Goal: Answer question/provide support: Share knowledge or assist other users

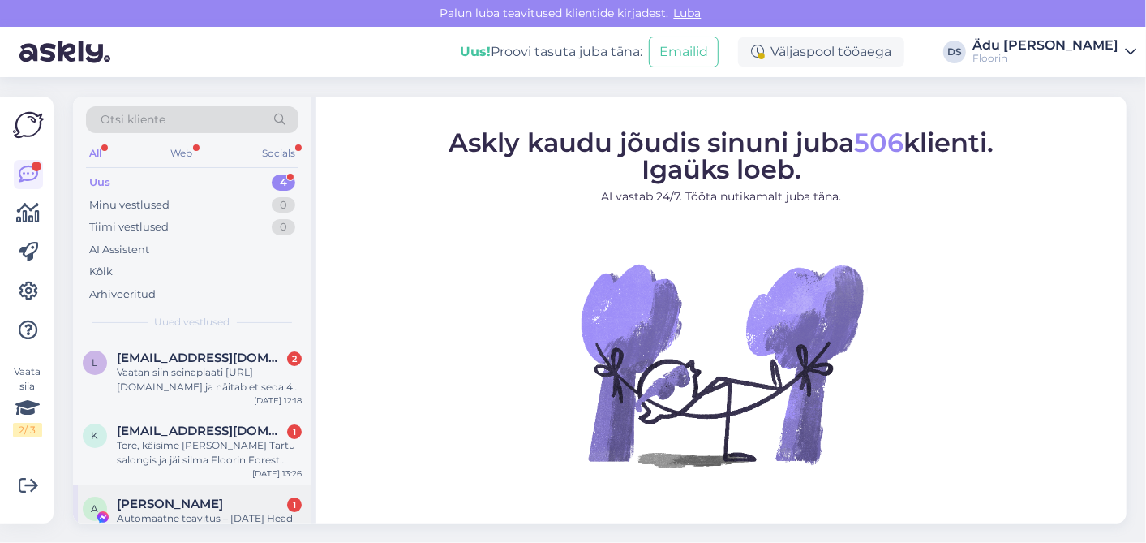
click at [207, 501] on div "[PERSON_NAME] 1" at bounding box center [209, 503] width 185 height 15
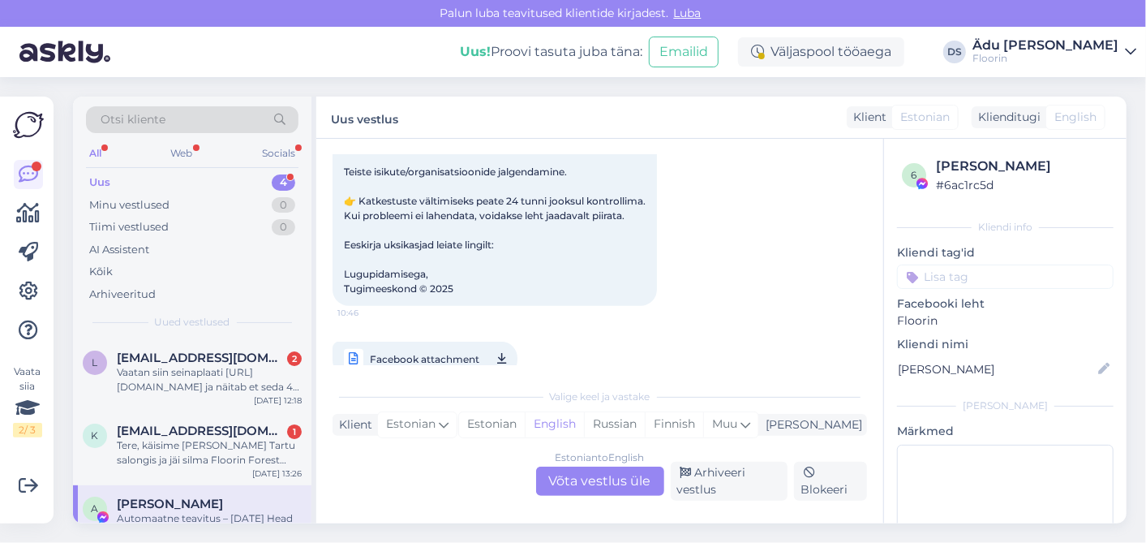
scroll to position [394, 0]
click at [845, 482] on div "Blokeeri" at bounding box center [830, 481] width 73 height 39
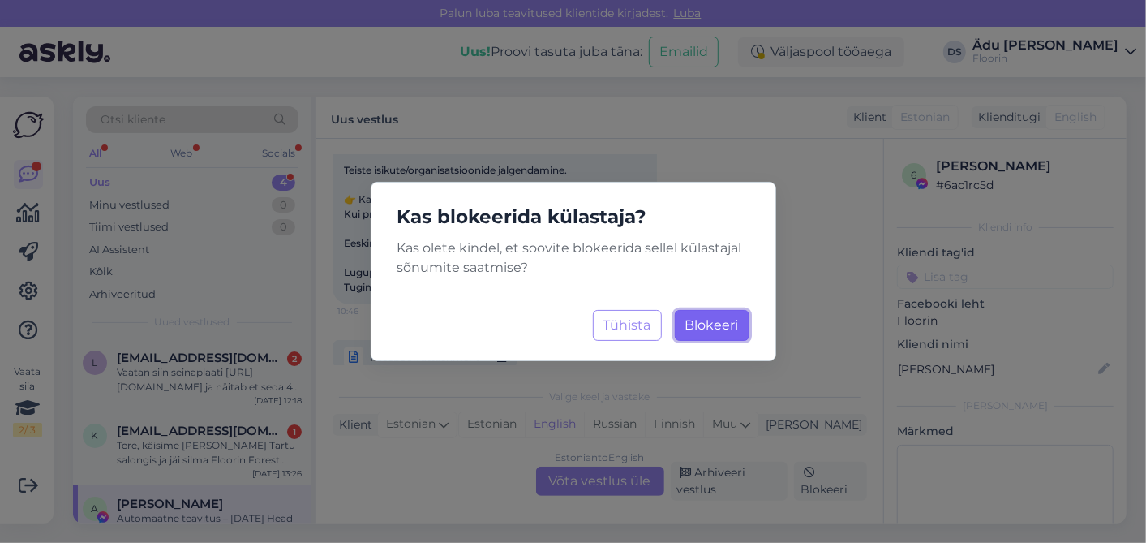
click at [697, 322] on span "Blokeeri" at bounding box center [712, 324] width 54 height 15
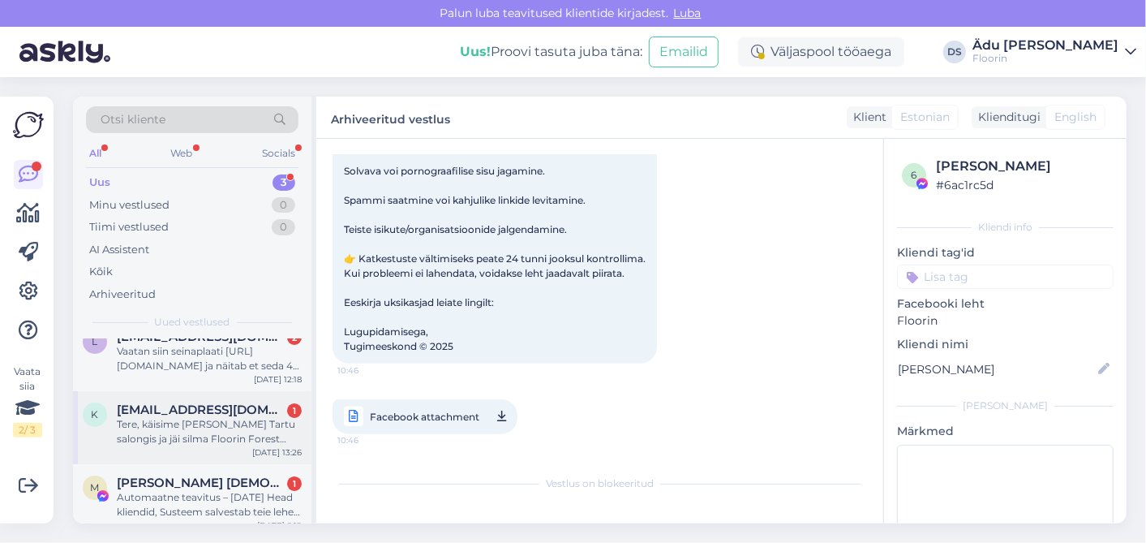
scroll to position [33, 0]
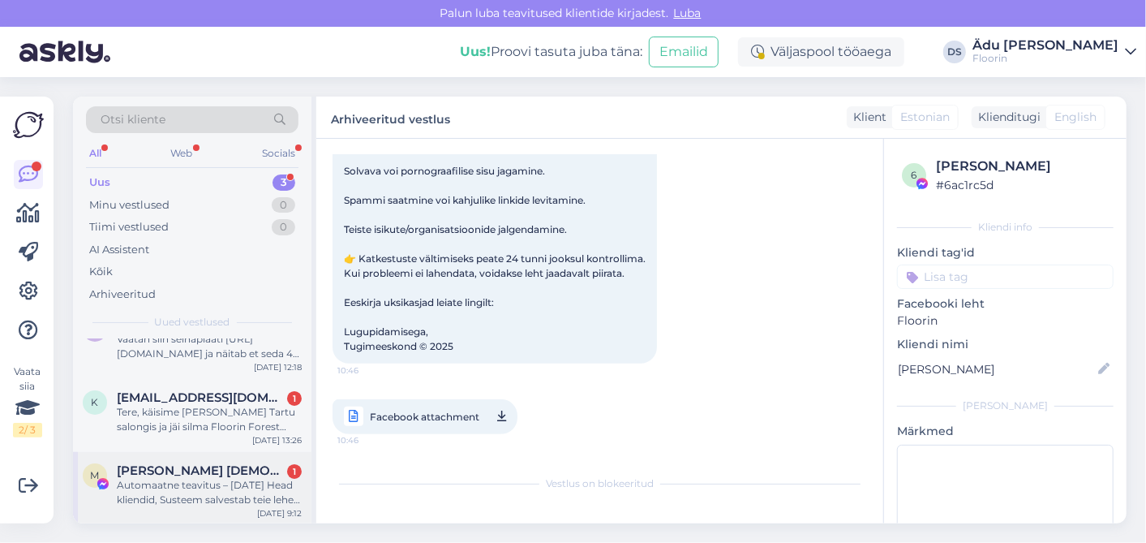
click at [206, 480] on div "Automaatne teavitus – [DATE] Head kliendid, Susteem salvestab teie lehel tehtud…" at bounding box center [209, 492] width 185 height 29
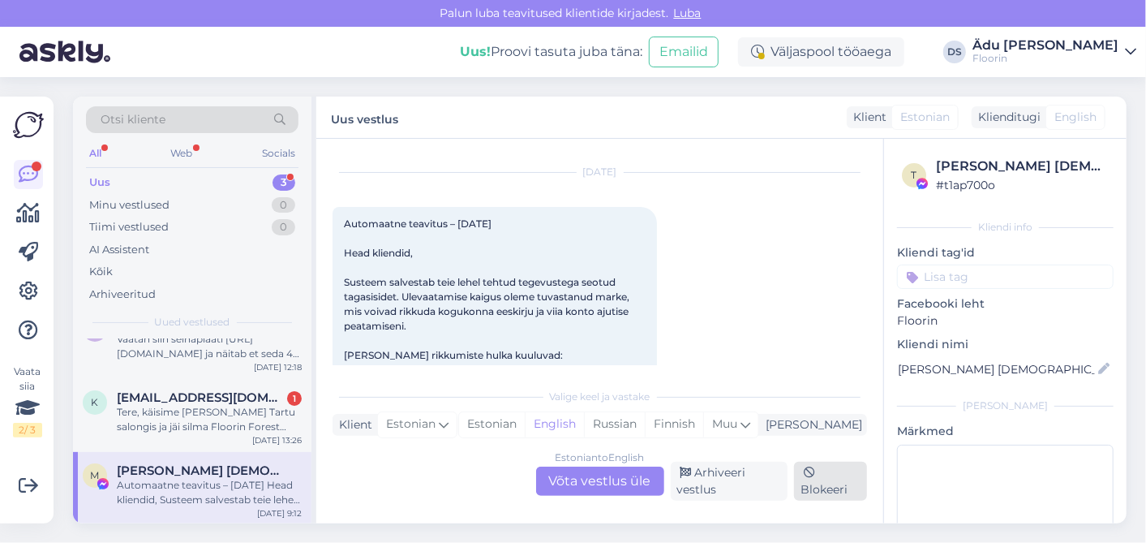
click at [811, 481] on div "Blokeeri" at bounding box center [830, 481] width 73 height 39
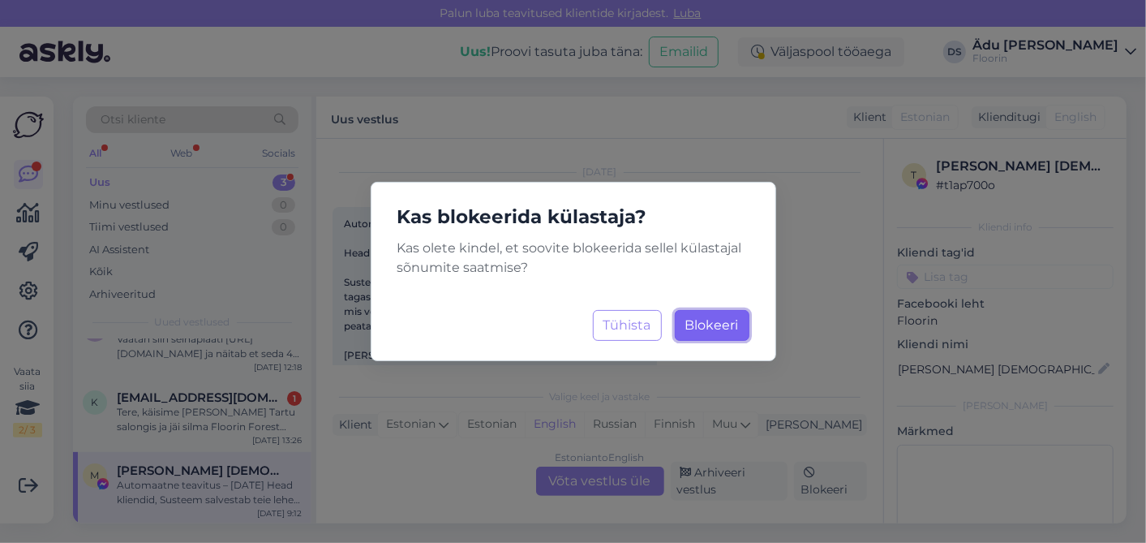
click at [733, 326] on span "Blokeeri" at bounding box center [712, 324] width 54 height 15
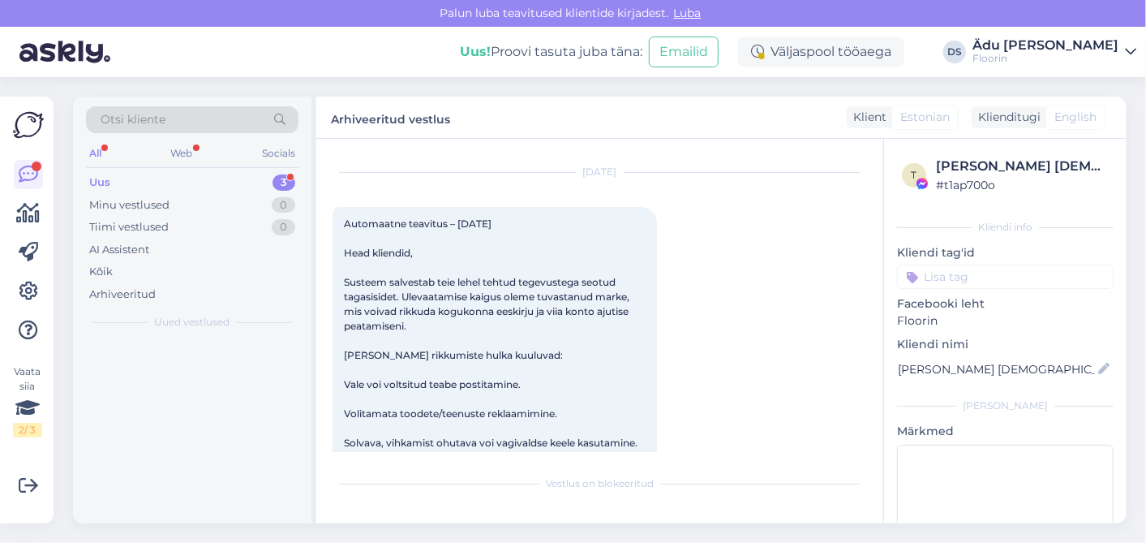
scroll to position [0, 0]
click at [228, 169] on div "Otsi kliente All Web Socials Uus 3 Minu vestlused 0 Tiimi vestlused 0 AI Assist…" at bounding box center [192, 218] width 238 height 243
click at [139, 149] on div "All Web Socials" at bounding box center [192, 155] width 213 height 25
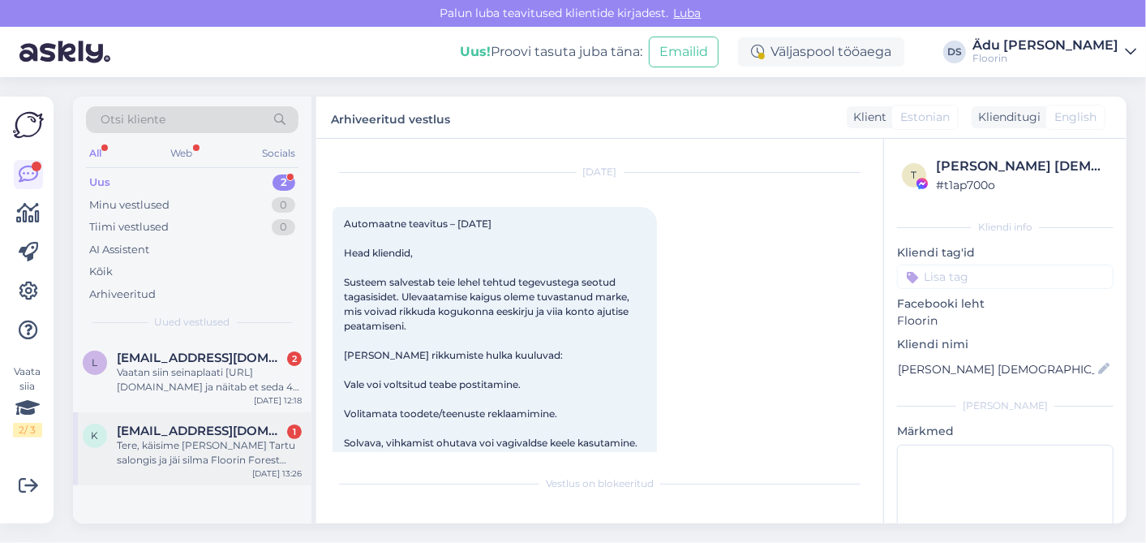
click at [207, 449] on div "Tere, käisime [PERSON_NAME] Tartu salongis ja jäi silma Floorin Forest Tamm Nat…" at bounding box center [209, 452] width 185 height 29
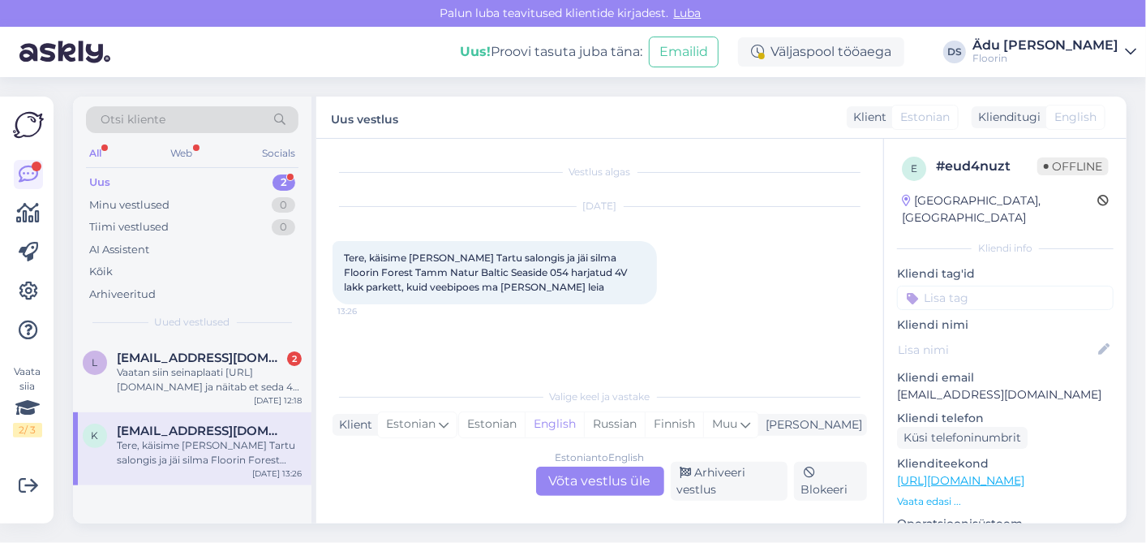
click at [600, 482] on div "Estonian to English Võta vestlus üle" at bounding box center [600, 480] width 128 height 29
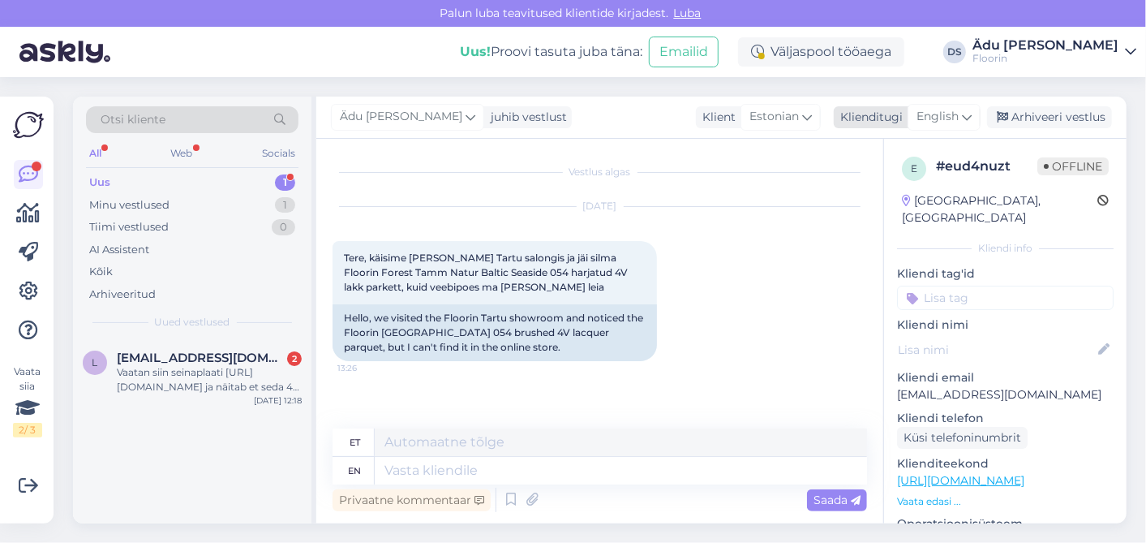
click at [970, 121] on icon at bounding box center [967, 117] width 10 height 18
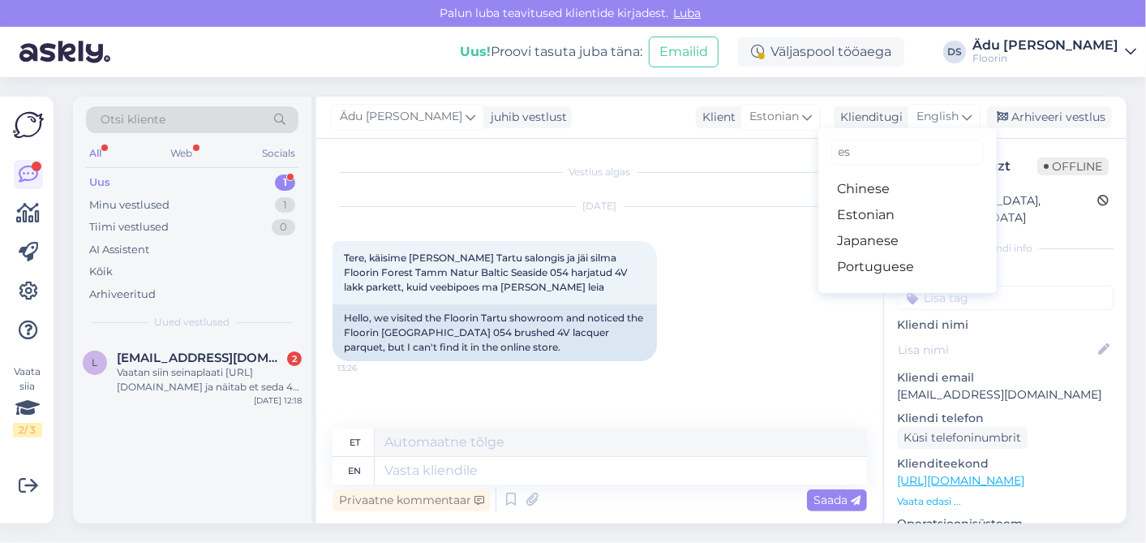
type input "est"
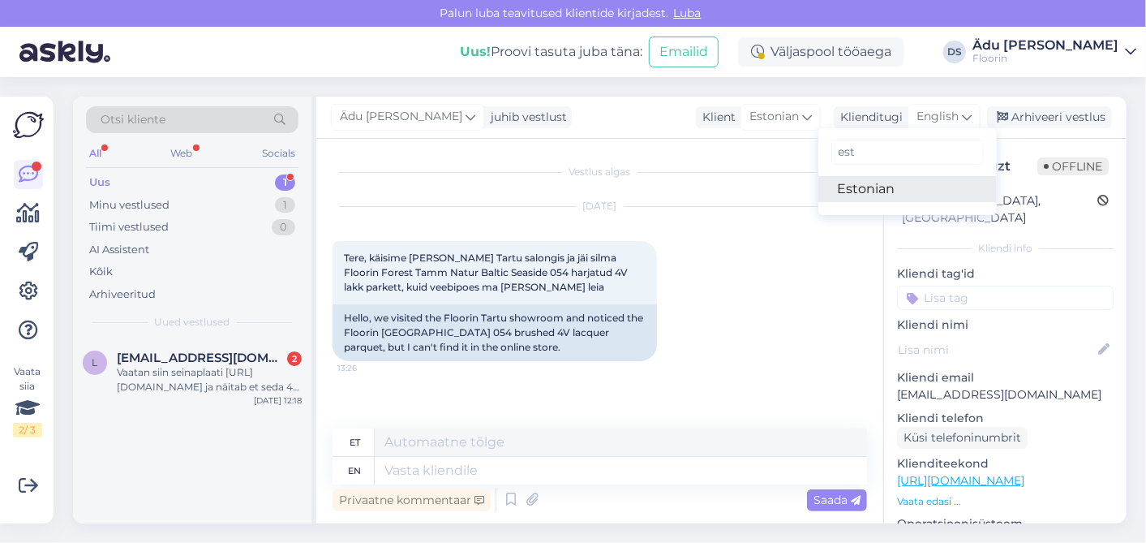
click at [926, 188] on link "Estonian" at bounding box center [908, 189] width 178 height 26
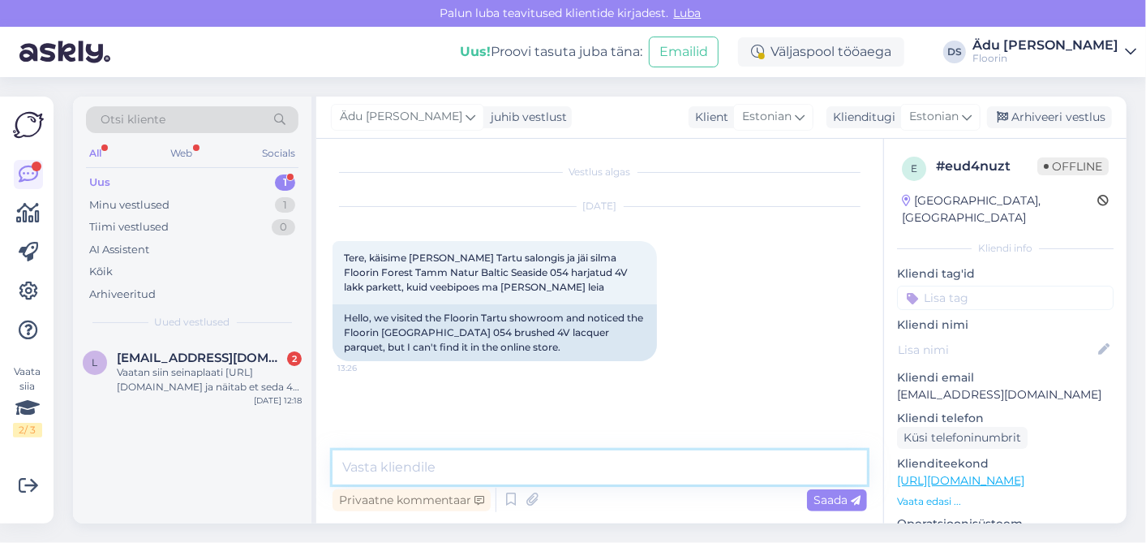
click at [488, 475] on textarea at bounding box center [600, 467] width 535 height 34
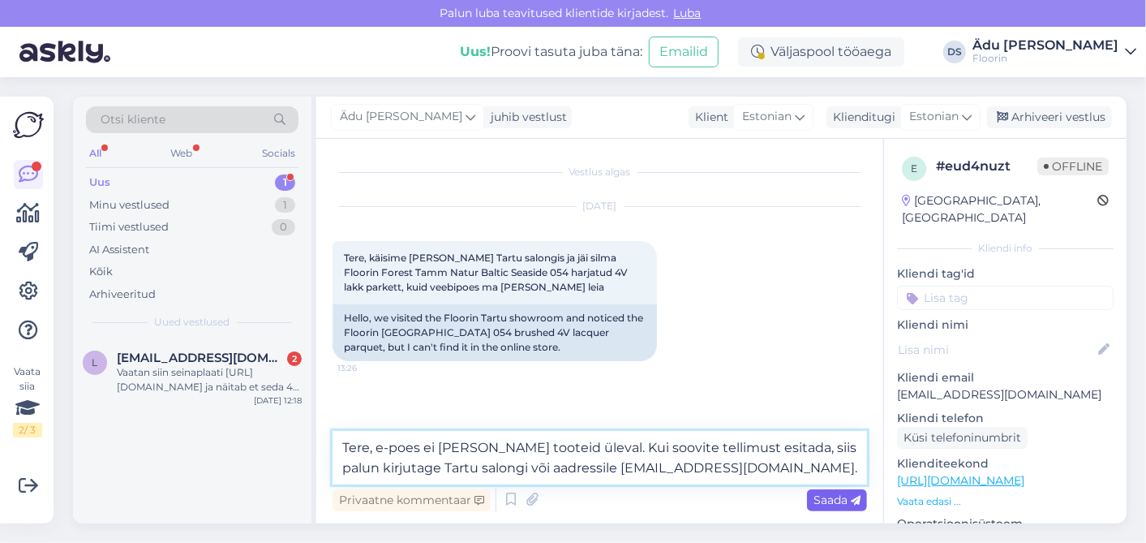
type textarea "Tere, e-poes ei [PERSON_NAME] tooteid üleval. Kui soovite tellimust esitada, si…"
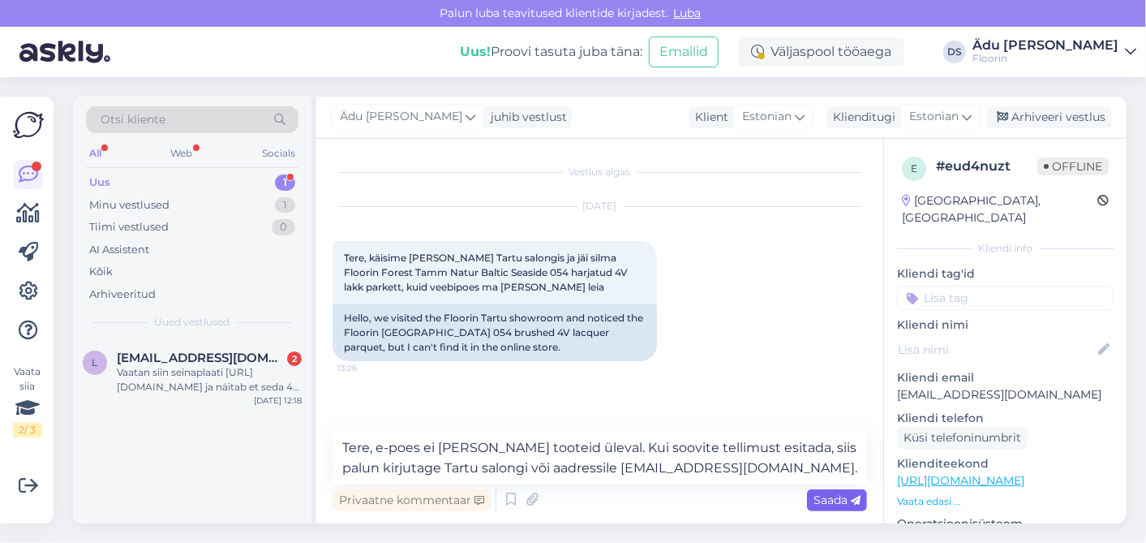
click at [845, 507] on div "Saada" at bounding box center [837, 500] width 60 height 22
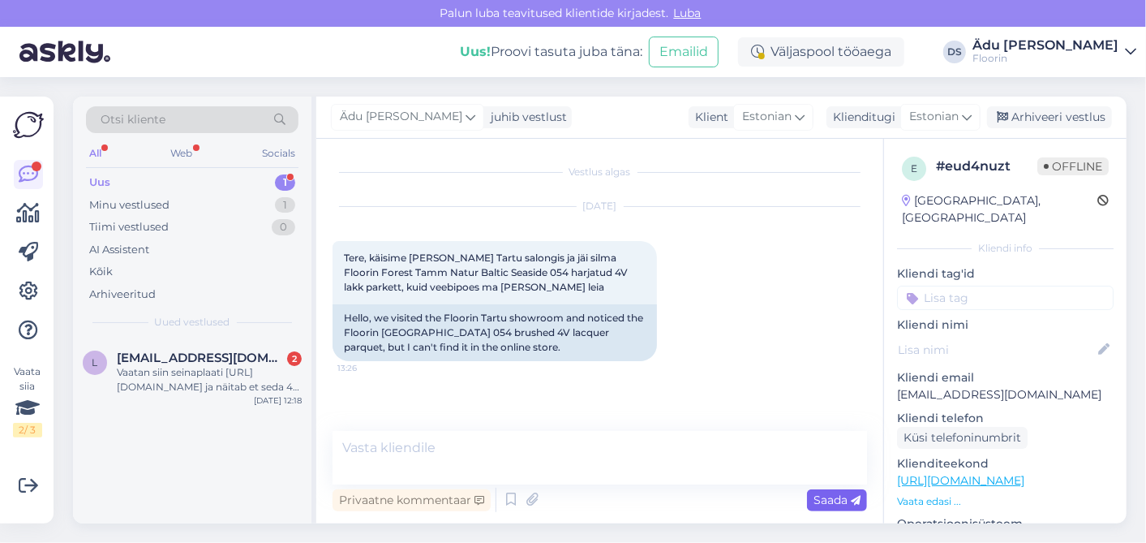
scroll to position [76, 0]
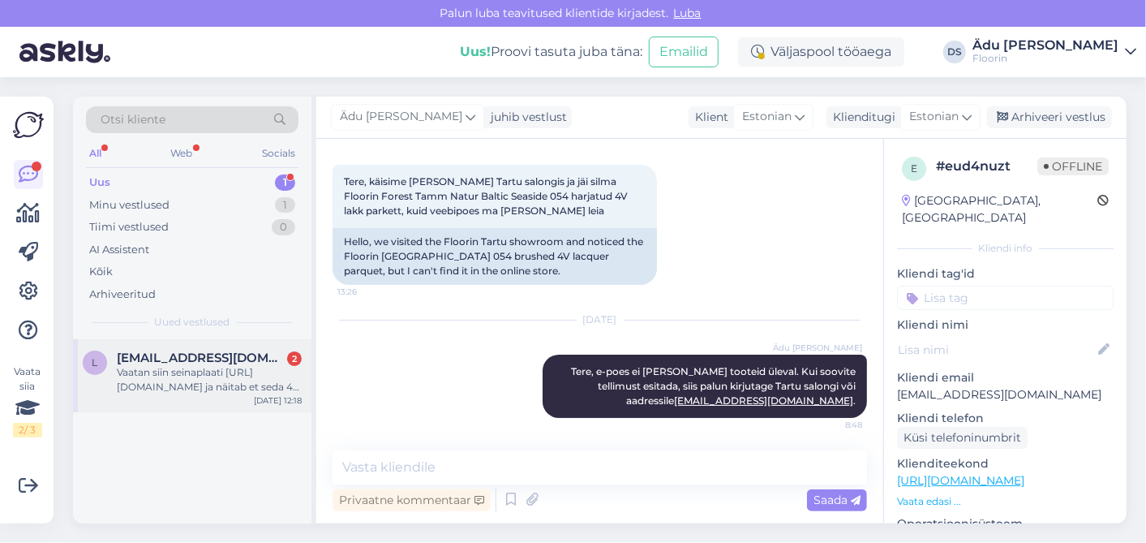
click at [169, 369] on div "Vaatan siin seinaplaati [URL][DOMAIN_NAME] ja näitab et seda 4 [GEOGRAPHIC_DATA…" at bounding box center [209, 379] width 185 height 29
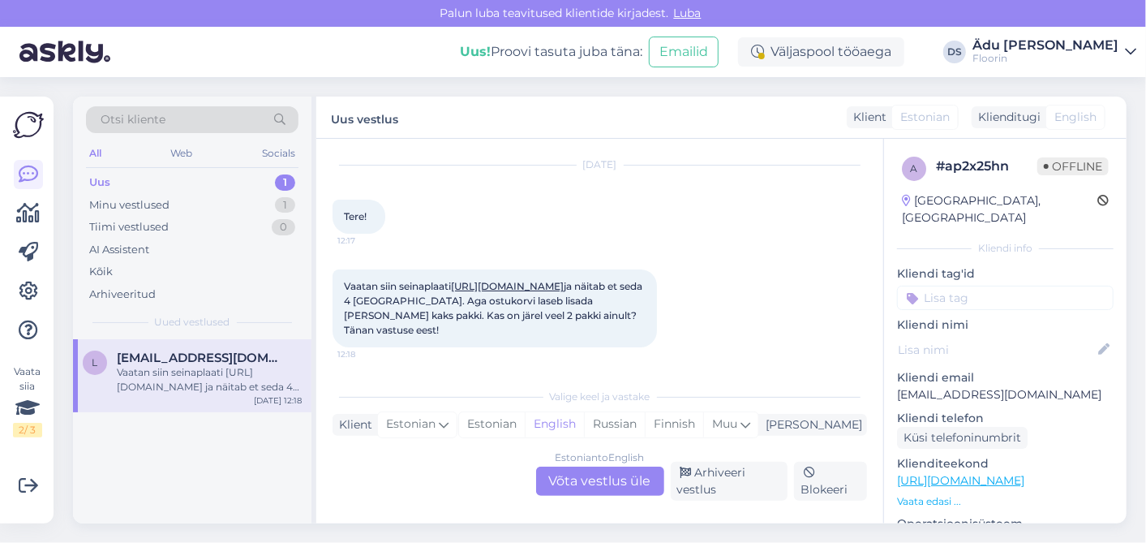
click at [593, 488] on div "Estonian to English Võta vestlus üle" at bounding box center [600, 480] width 128 height 29
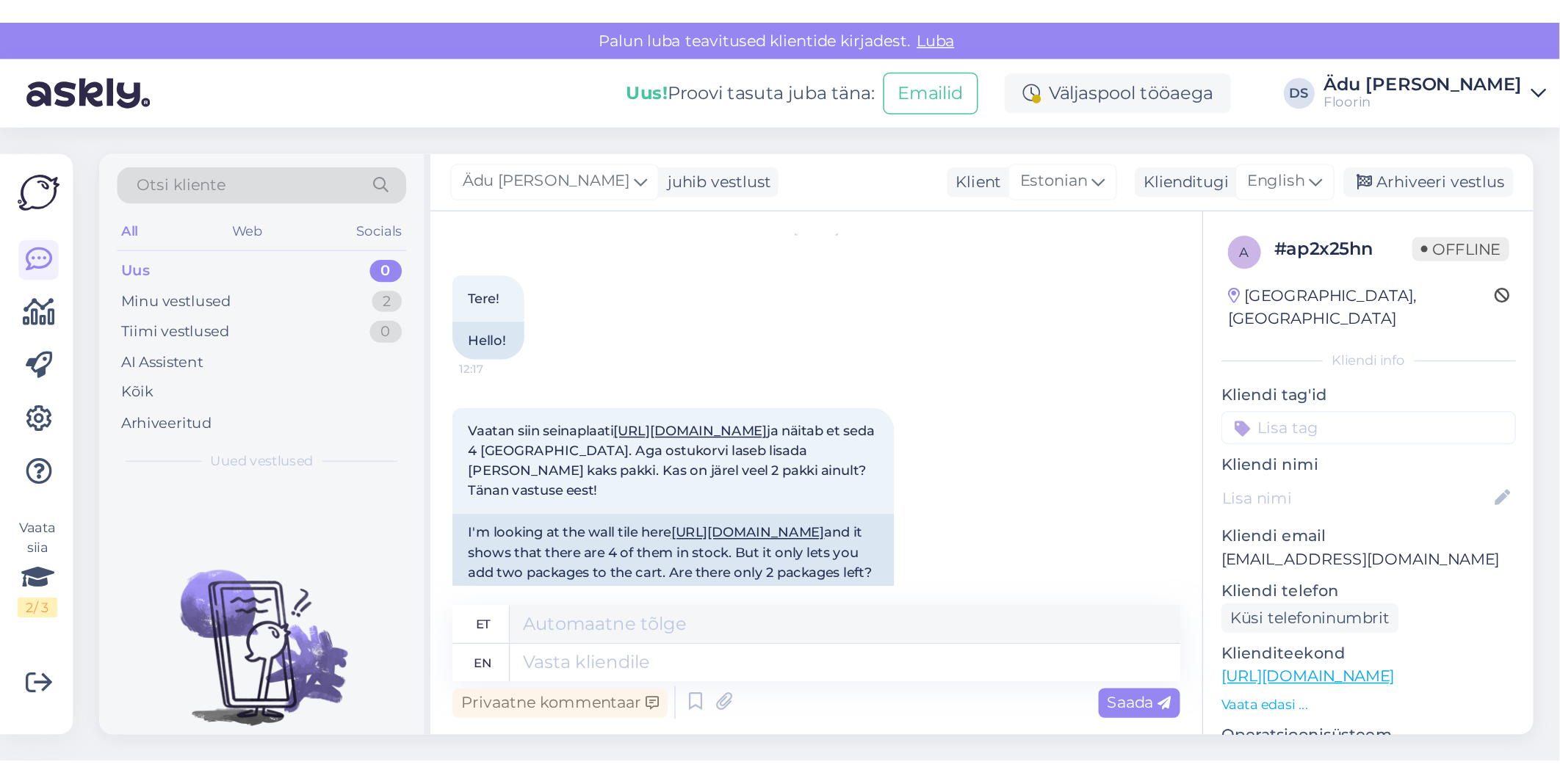
scroll to position [122, 0]
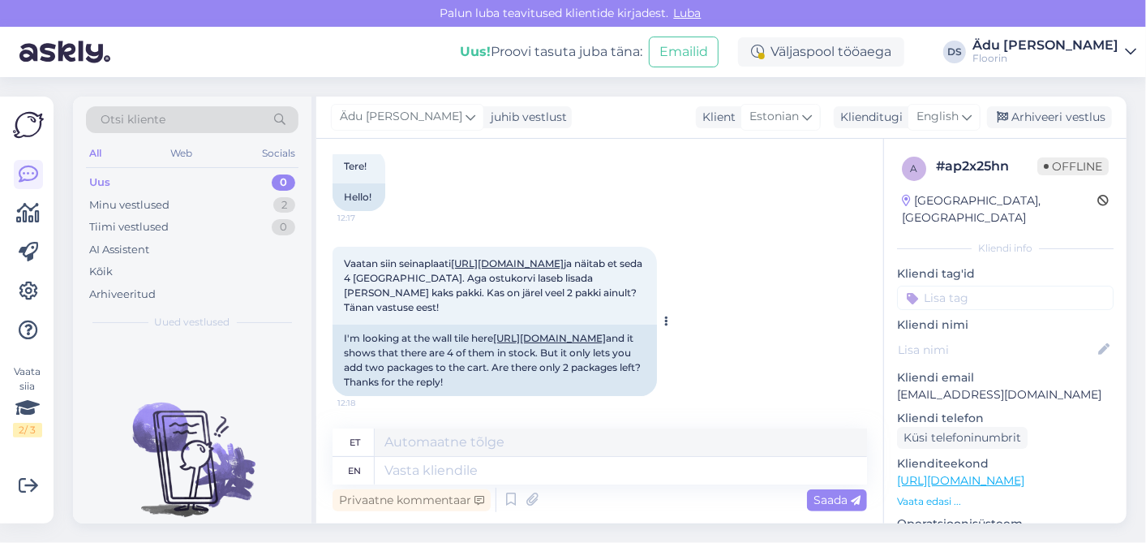
click at [479, 257] on link "[URL][DOMAIN_NAME]" at bounding box center [507, 263] width 113 height 12
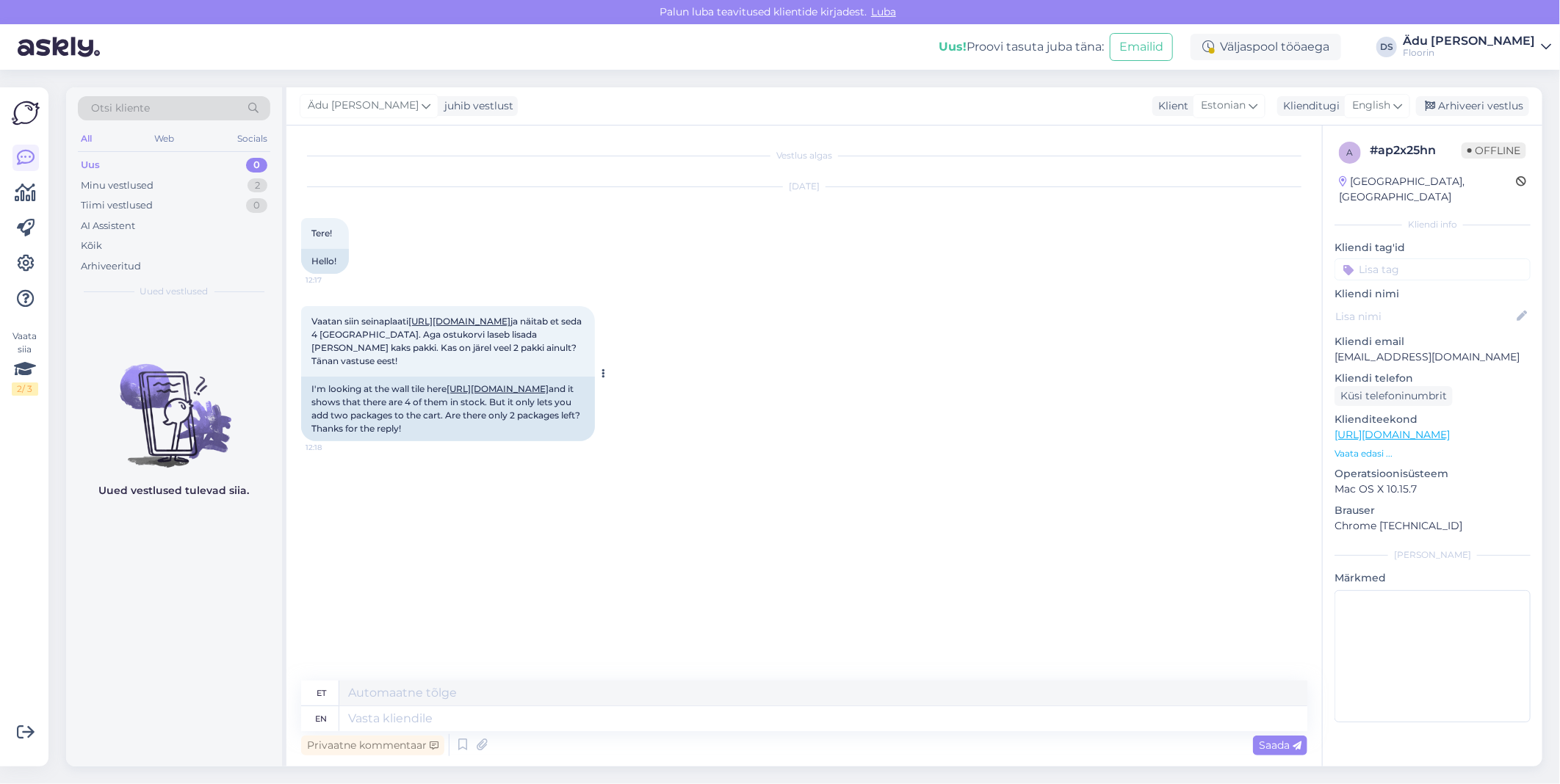
scroll to position [0, 0]
click at [1037, 106] on span "English" at bounding box center [1371, 106] width 38 height 16
click at [1037, 163] on link "Estonian" at bounding box center [1344, 171] width 161 height 24
click at [398, 491] on textarea at bounding box center [804, 716] width 1006 height 31
type textarea "Tere, neid plaate on 2 m2, nüüd saab korvi lisada."
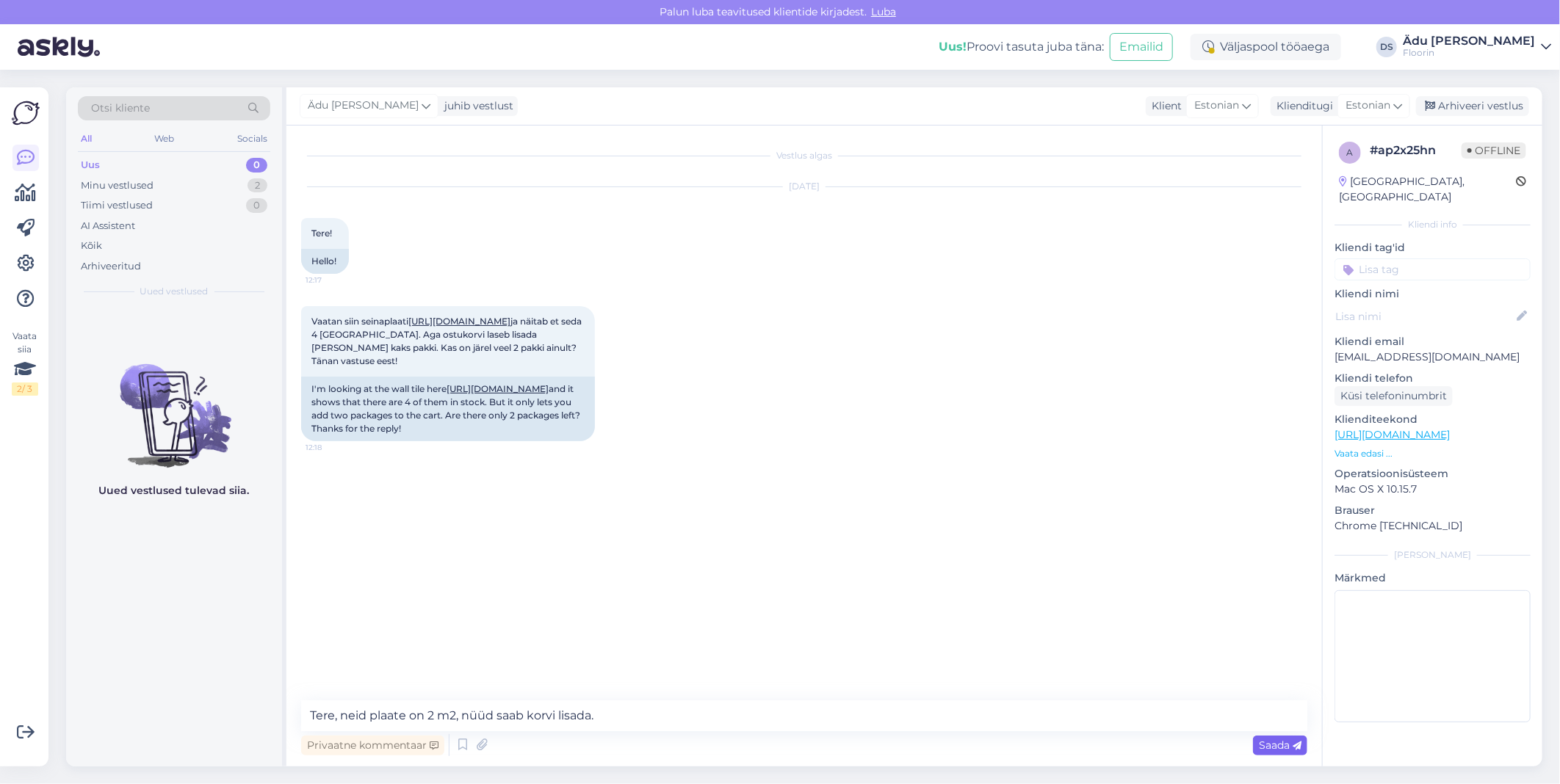
click at [1037, 491] on span "Saada" at bounding box center [1279, 745] width 43 height 14
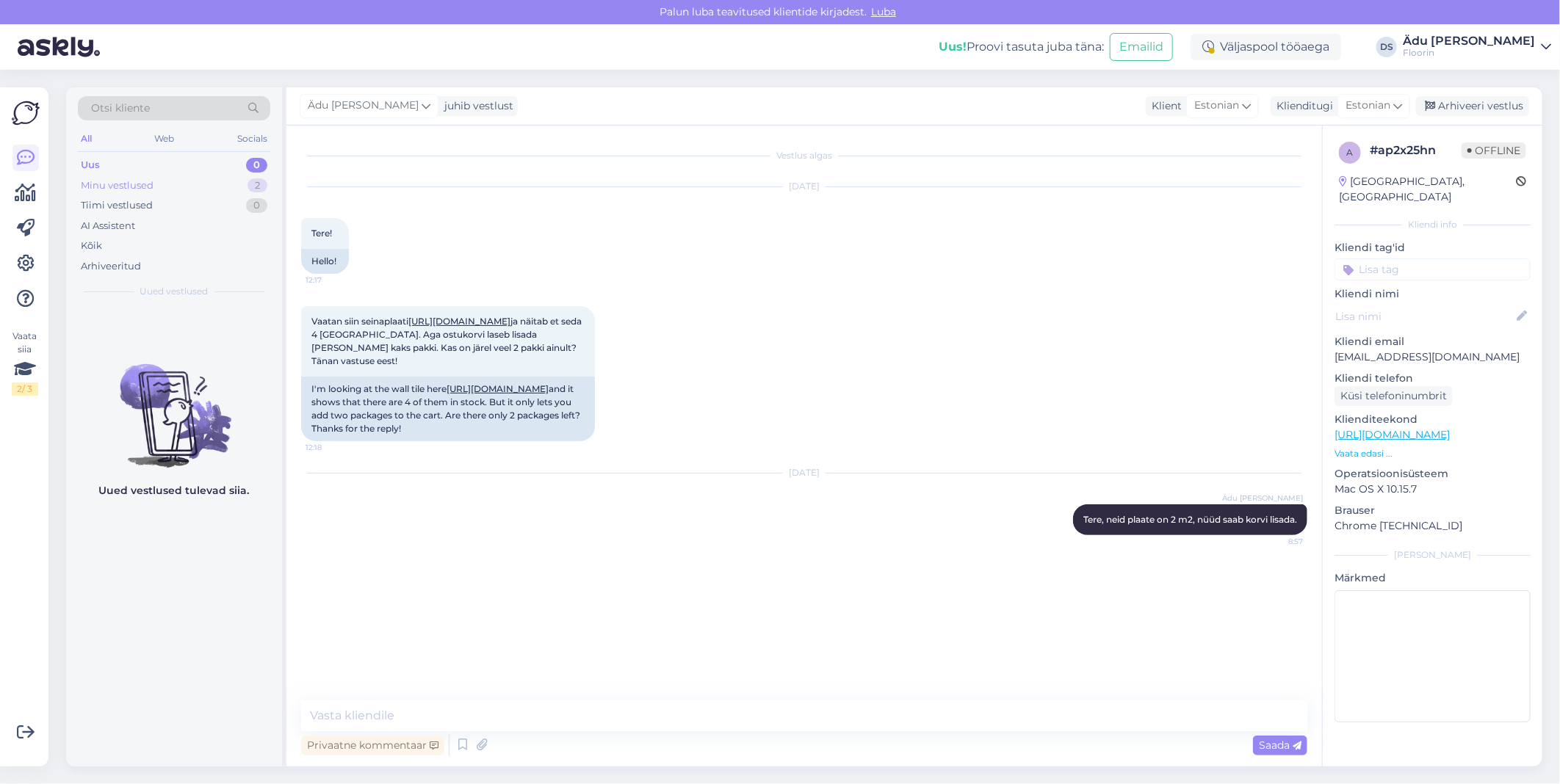
click at [223, 182] on div "Minu vestlused 2" at bounding box center [174, 186] width 193 height 21
